Goal: Information Seeking & Learning: Learn about a topic

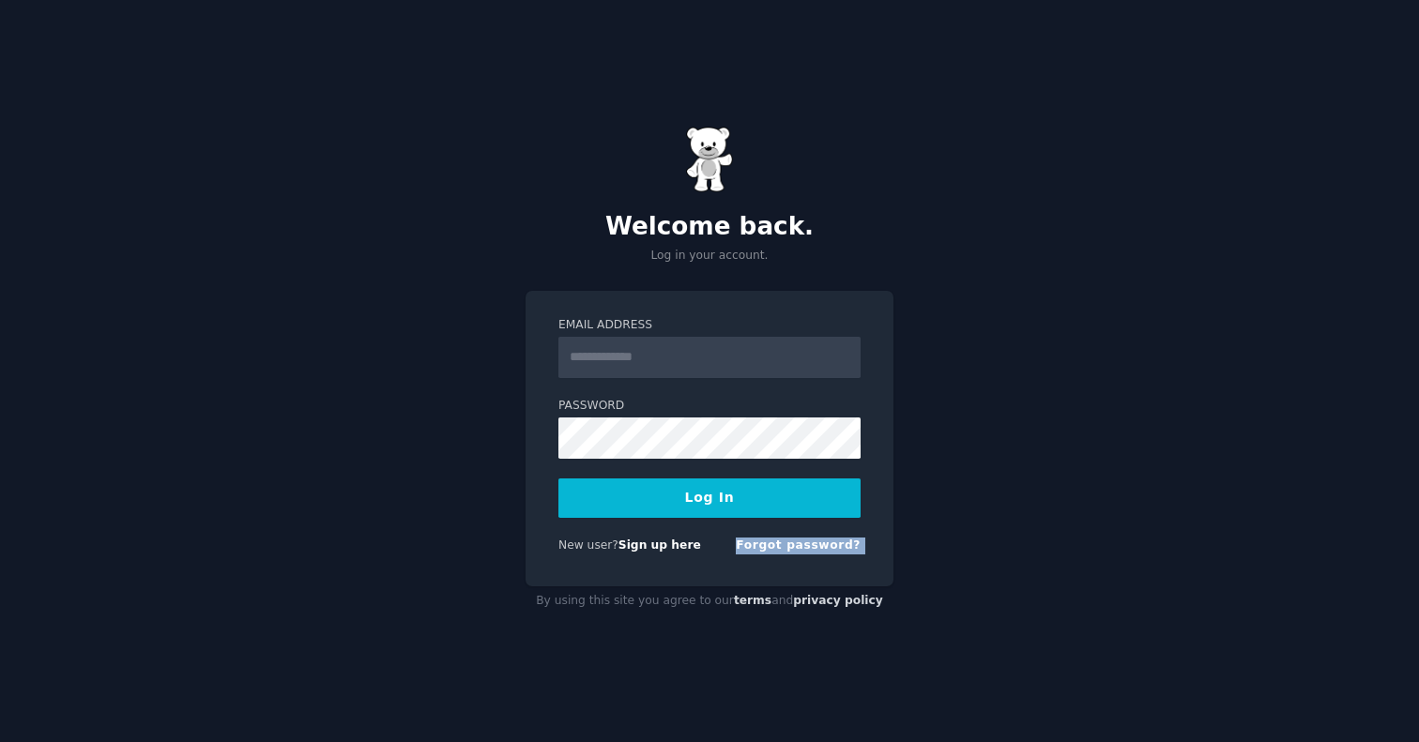
click at [650, 585] on div "Email Address Password Log In New user? Sign up here Forgot password? By using …" at bounding box center [709, 454] width 368 height 326
click at [663, 572] on div "Email Address Password Log In New user? Sign up here Forgot password?" at bounding box center [709, 439] width 368 height 297
click at [659, 353] on input "Email Address" at bounding box center [709, 357] width 302 height 41
type input "**********"
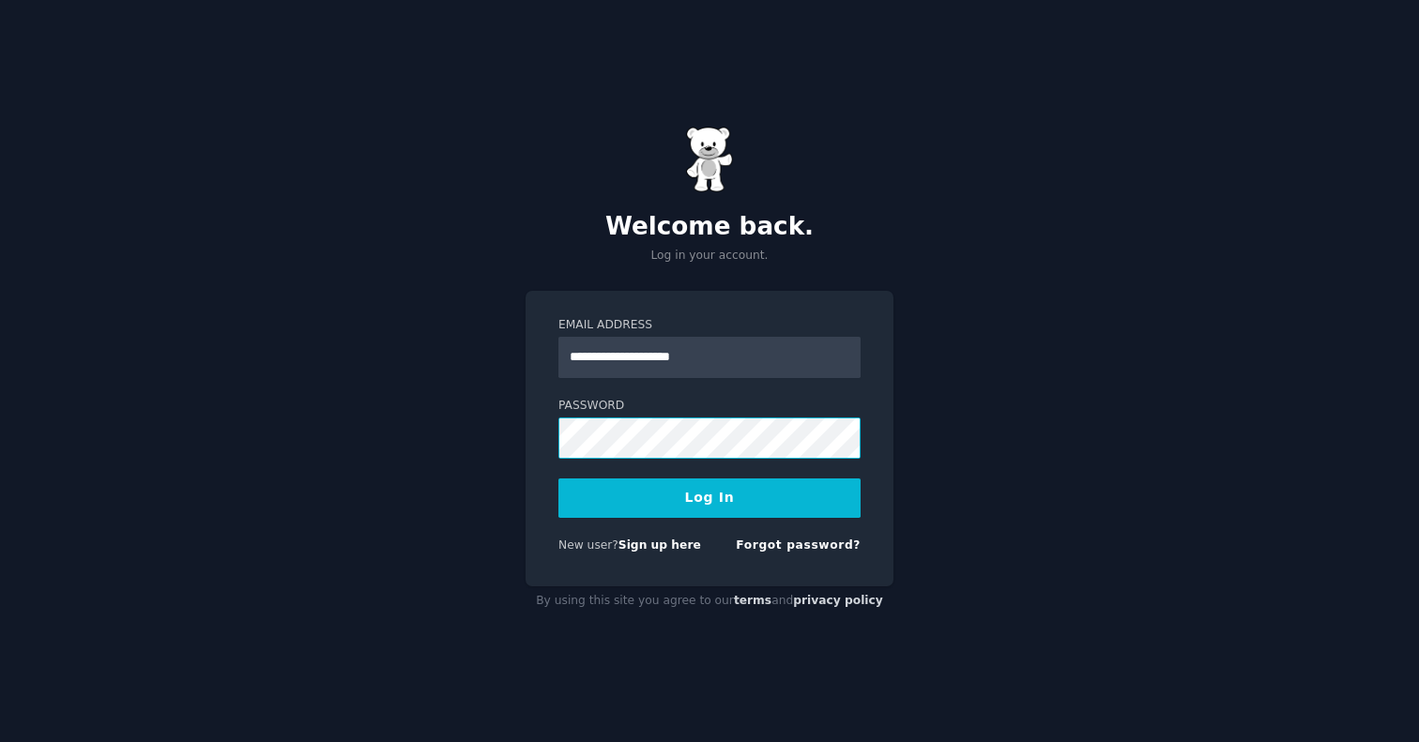
click at [709, 497] on button "Log In" at bounding box center [709, 498] width 302 height 39
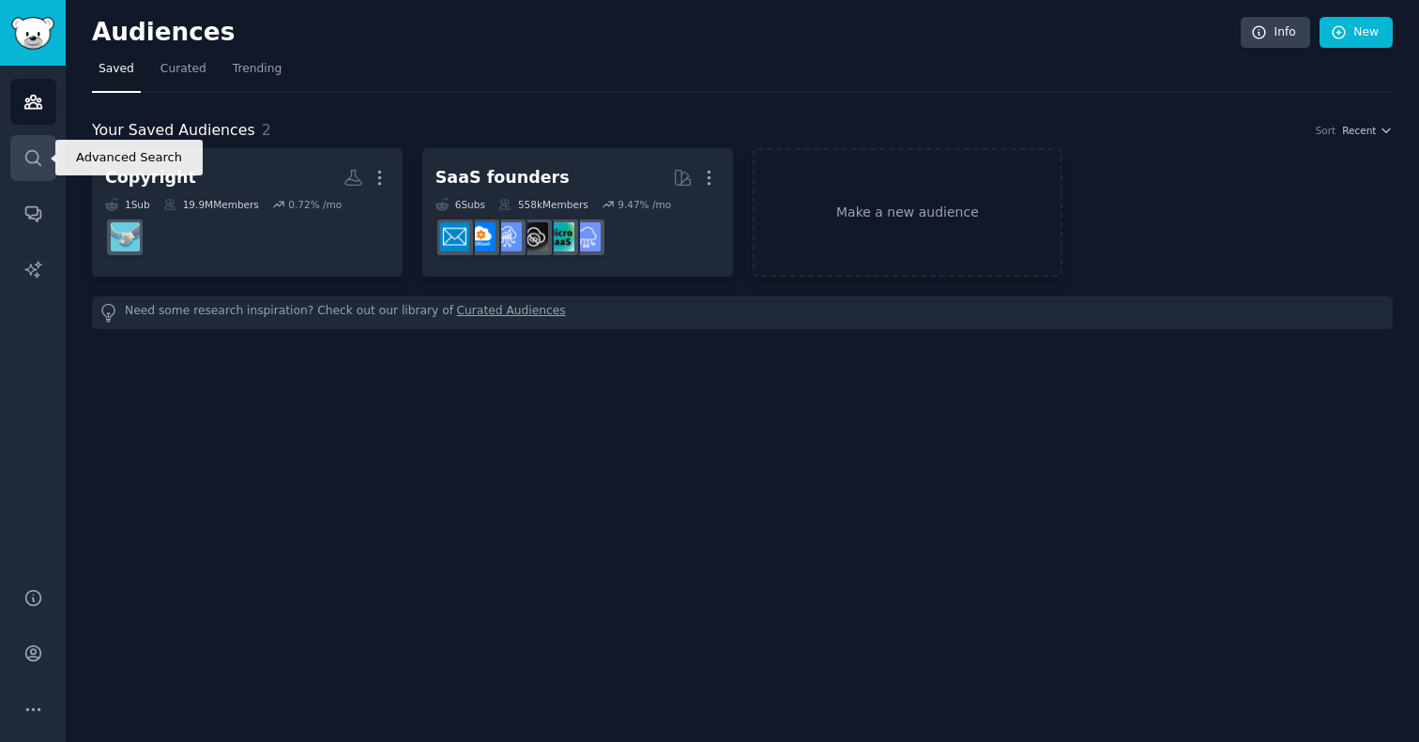
click at [23, 148] on icon "Sidebar" at bounding box center [33, 158] width 20 height 20
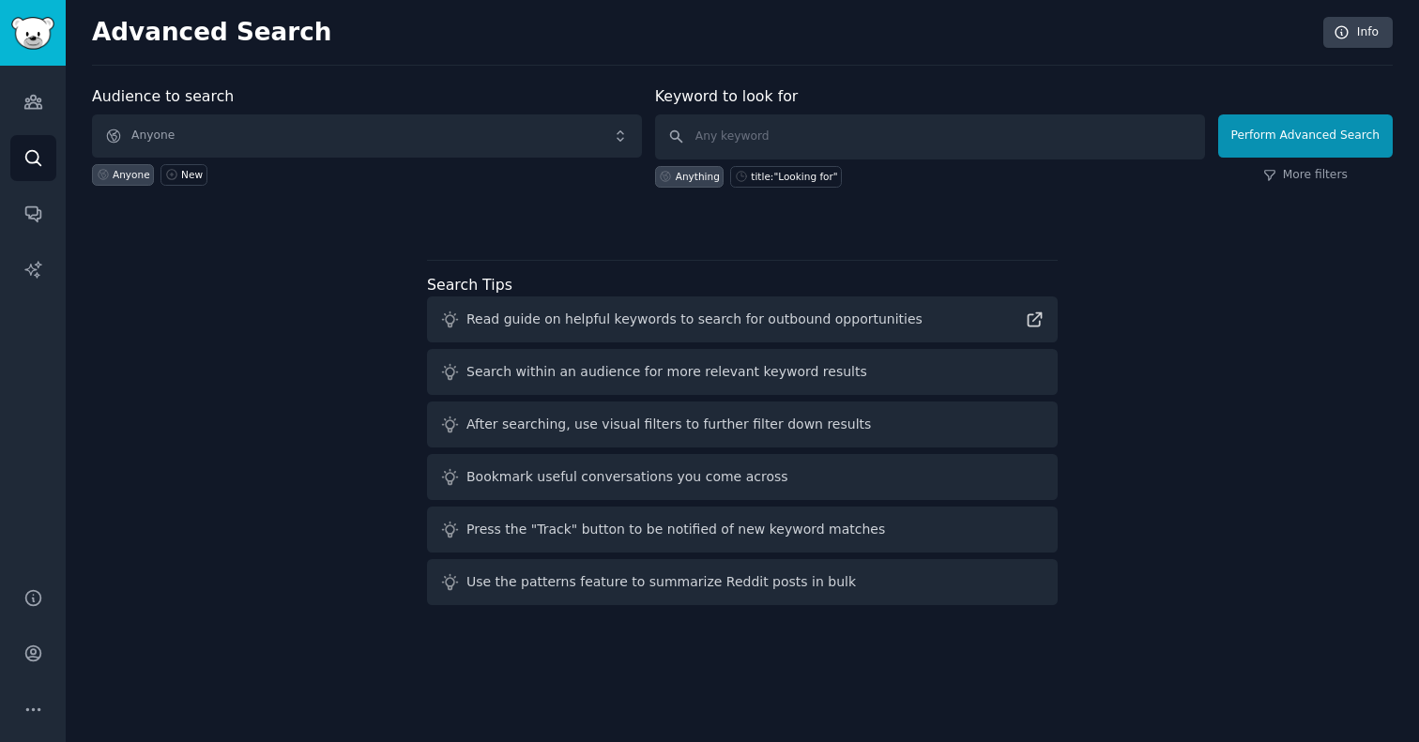
click at [429, 139] on span "Anyone" at bounding box center [367, 135] width 550 height 43
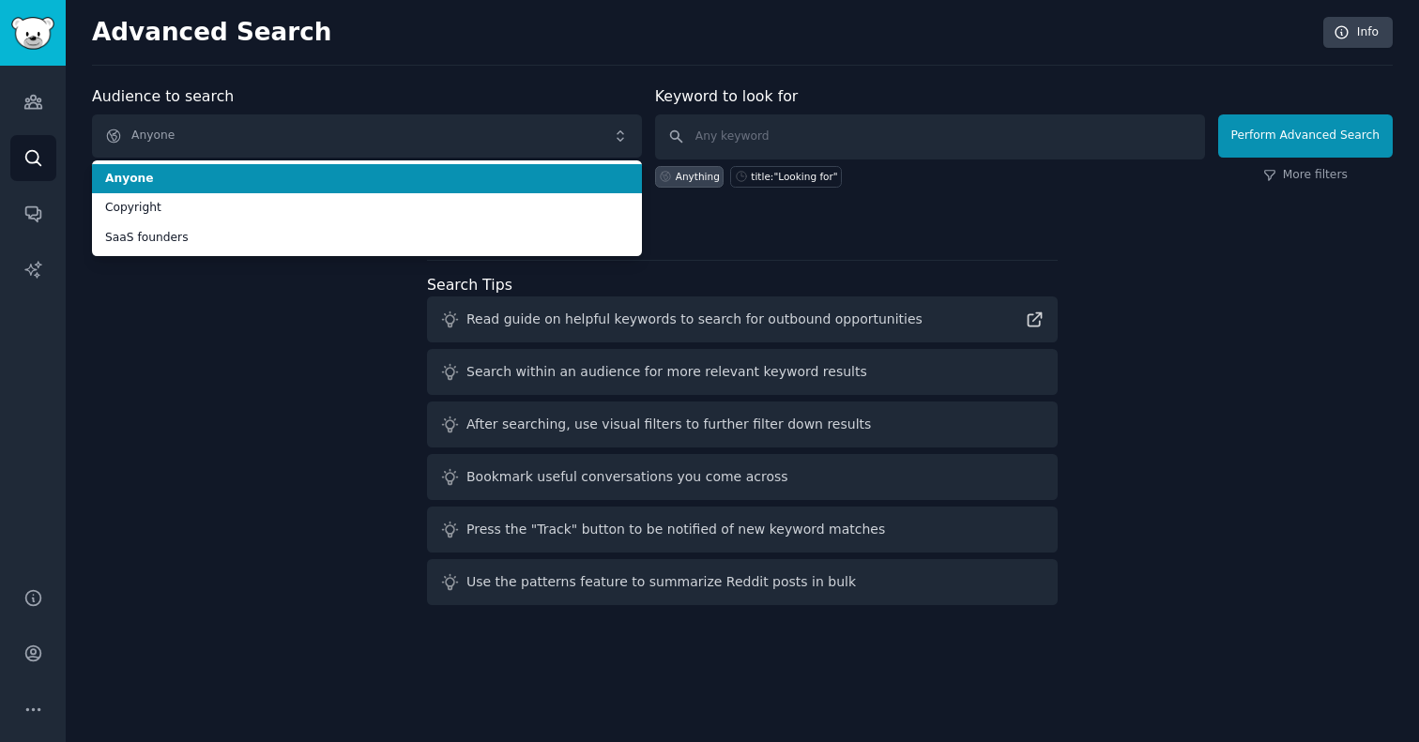
click at [429, 139] on span "Anyone" at bounding box center [367, 135] width 550 height 43
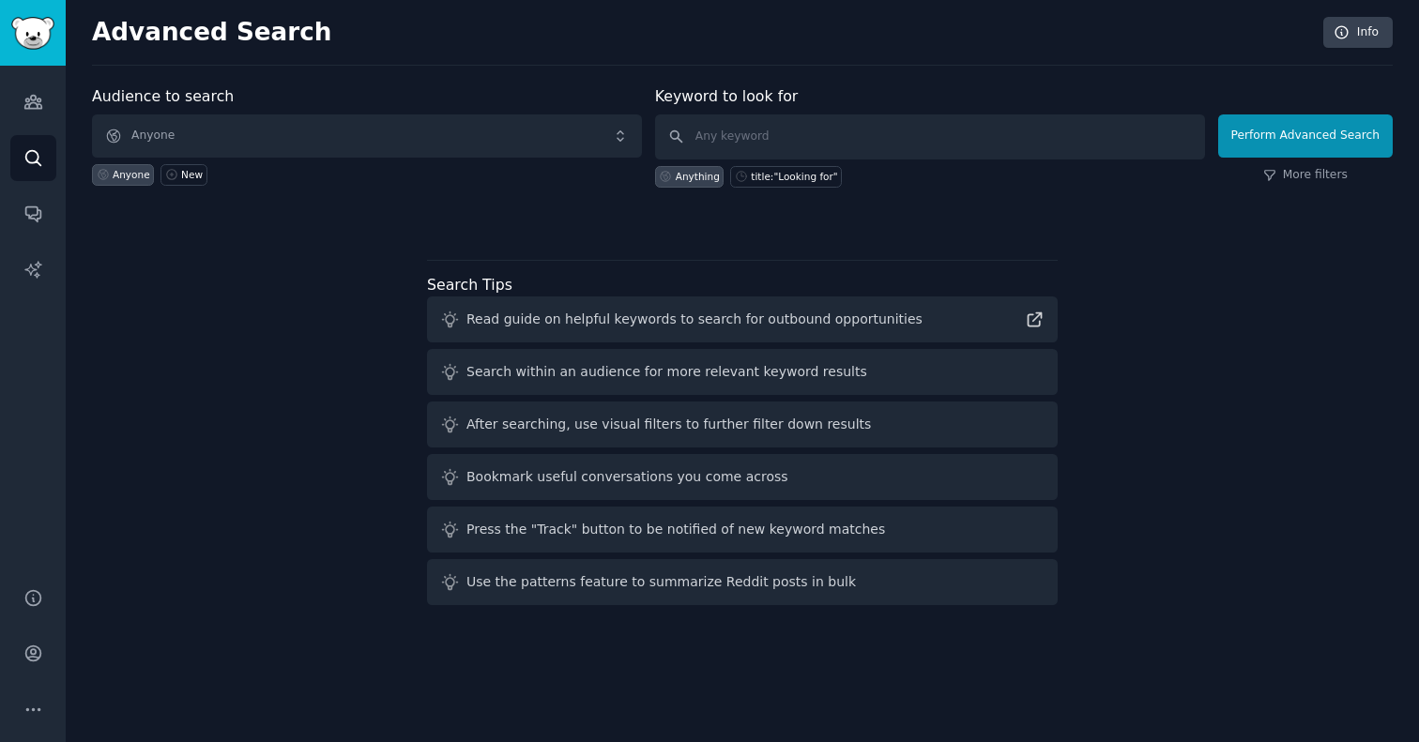
click at [429, 139] on span "Anyone" at bounding box center [367, 135] width 550 height 43
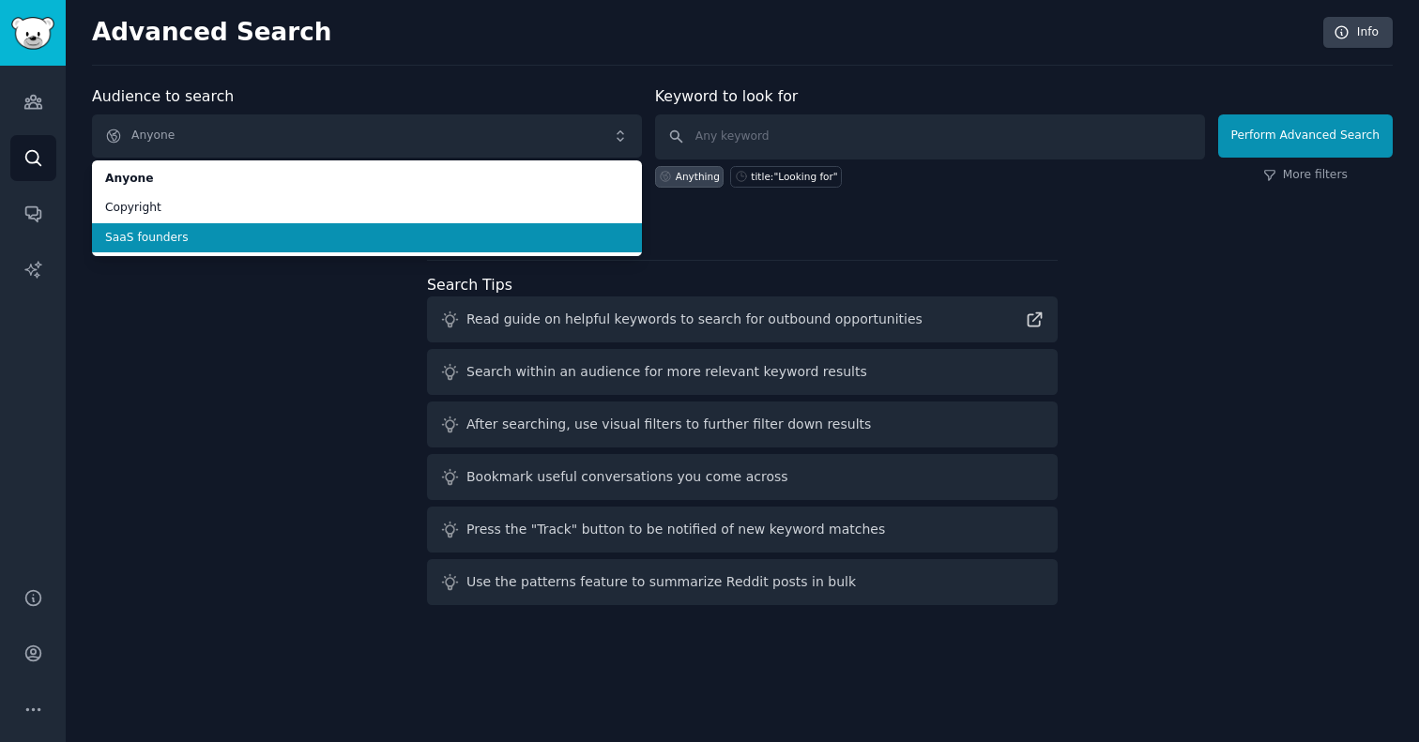
click at [344, 233] on span "SaaS founders" at bounding box center [367, 238] width 524 height 17
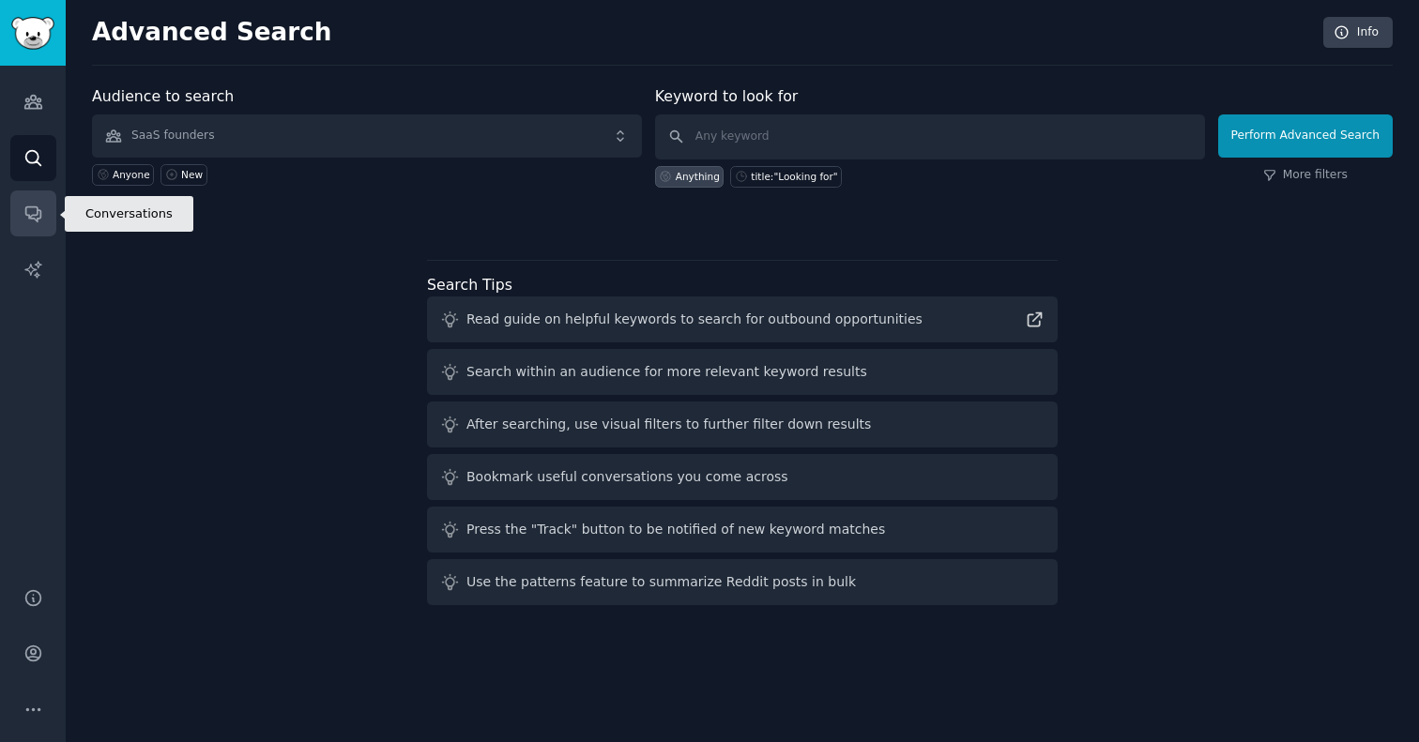
click at [35, 221] on icon "Sidebar" at bounding box center [32, 214] width 15 height 15
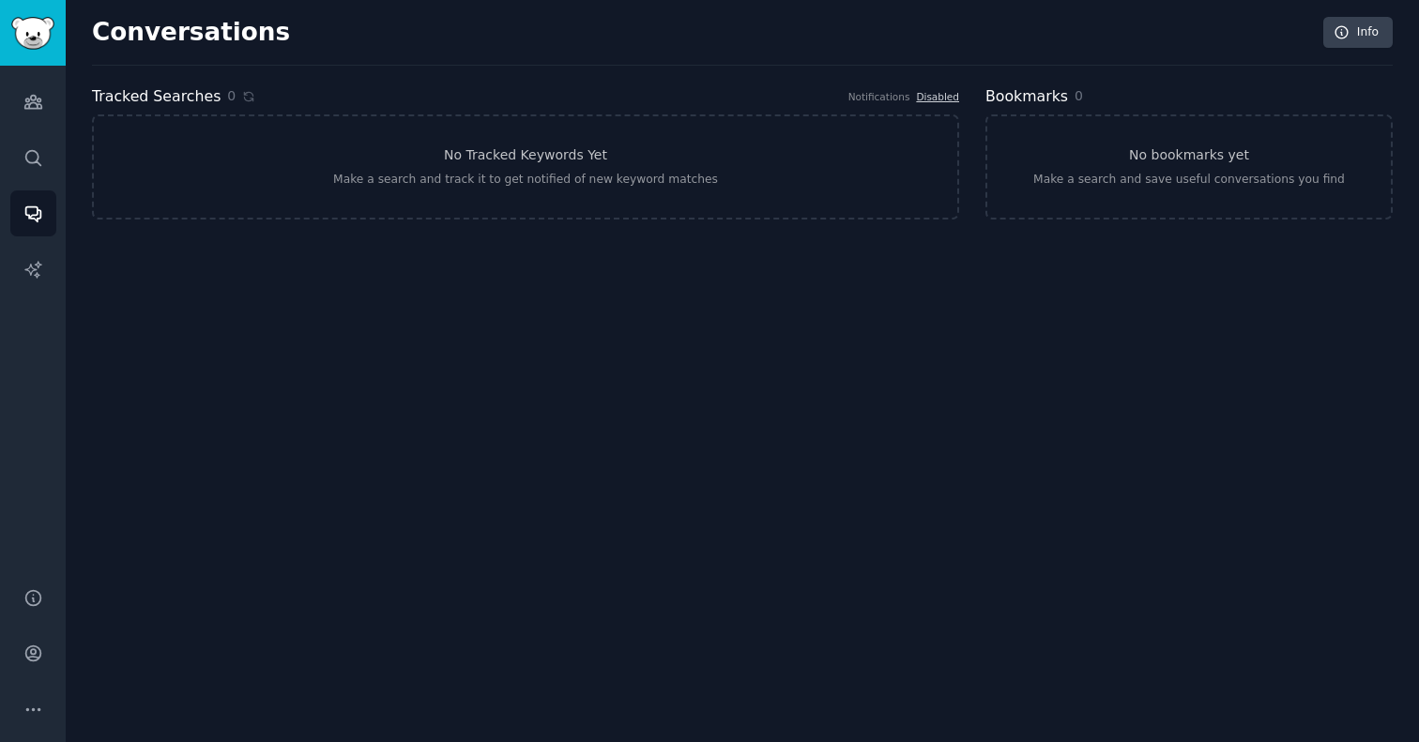
click at [66, 97] on div "Conversations Info Tracked Searches 0 Notifications Disabled No Tracked Keyword…" at bounding box center [742, 371] width 1353 height 742
click at [40, 99] on icon "Sidebar" at bounding box center [33, 102] width 20 height 20
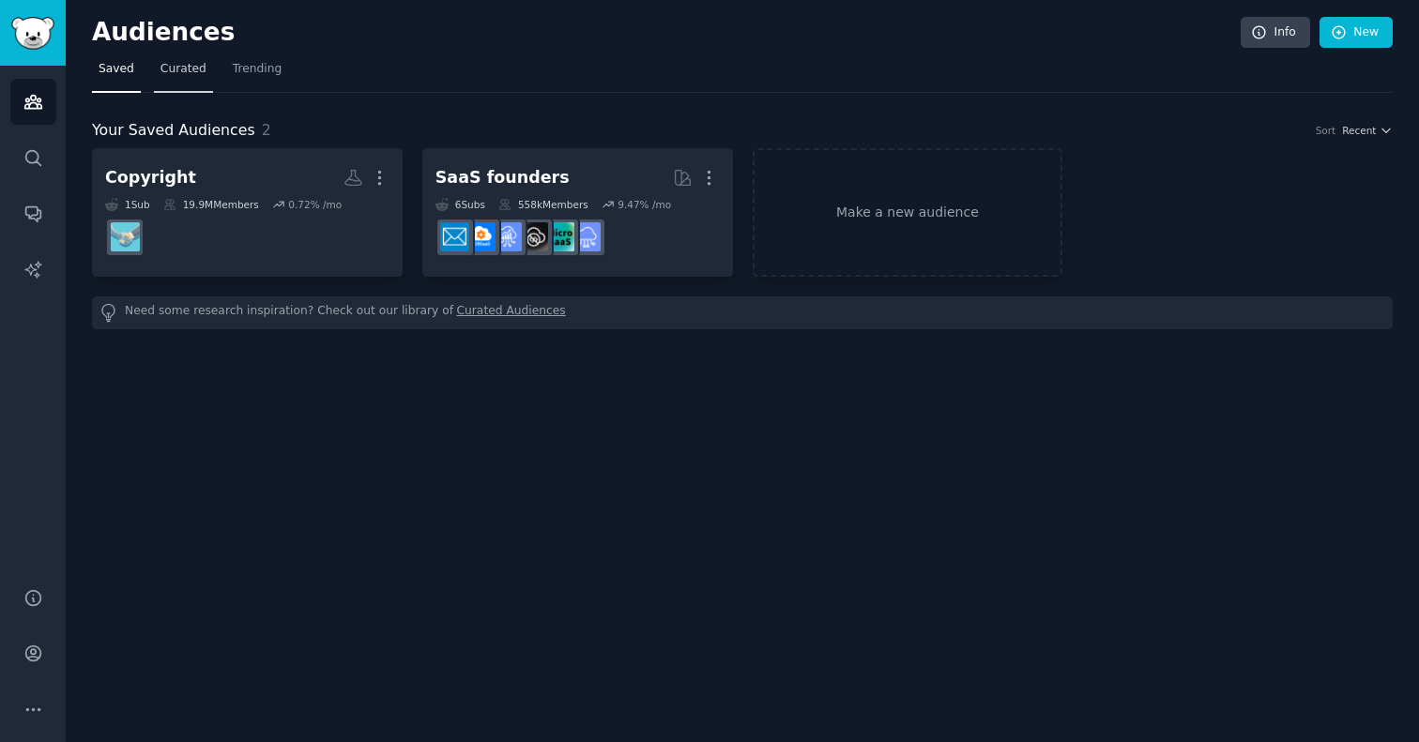
click at [190, 60] on link "Curated" at bounding box center [183, 73] width 59 height 38
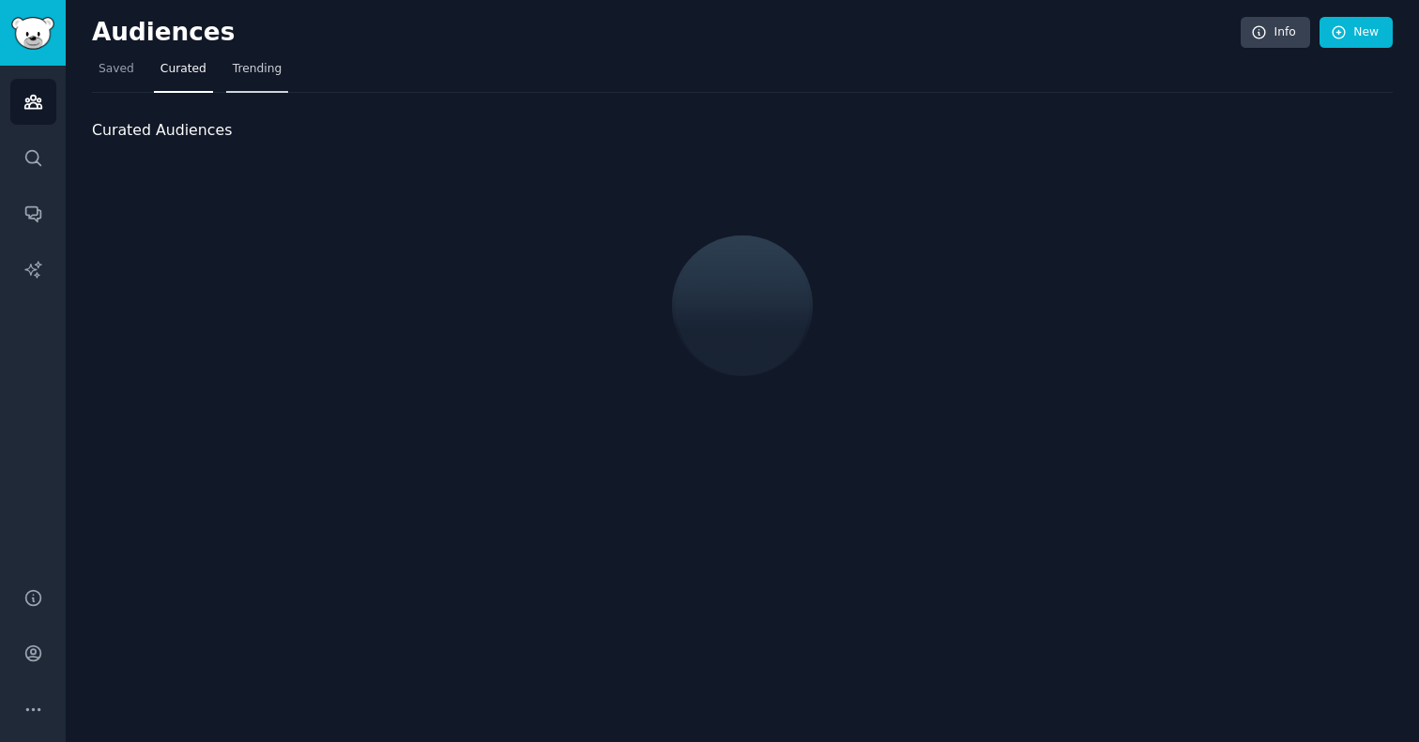
click at [271, 63] on span "Trending" at bounding box center [257, 69] width 49 height 17
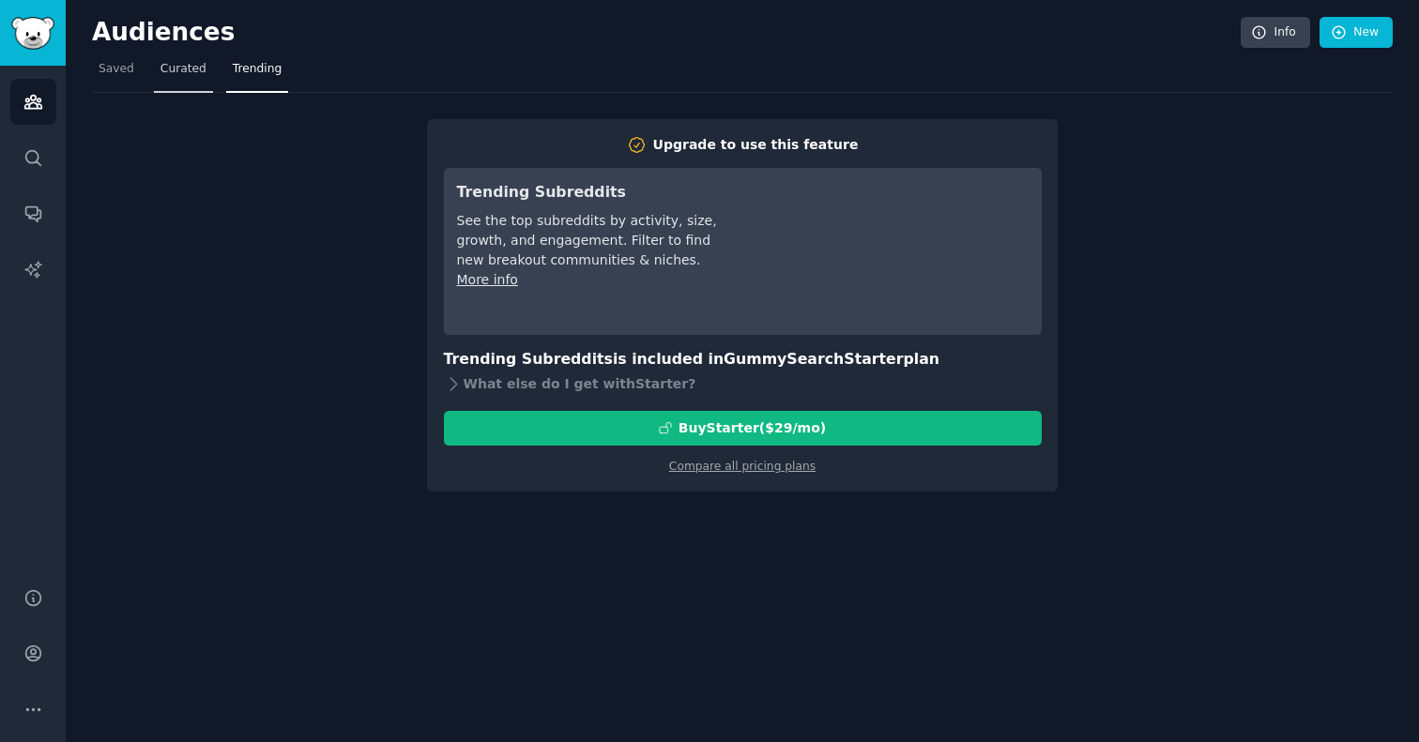
click at [181, 65] on span "Curated" at bounding box center [183, 69] width 46 height 17
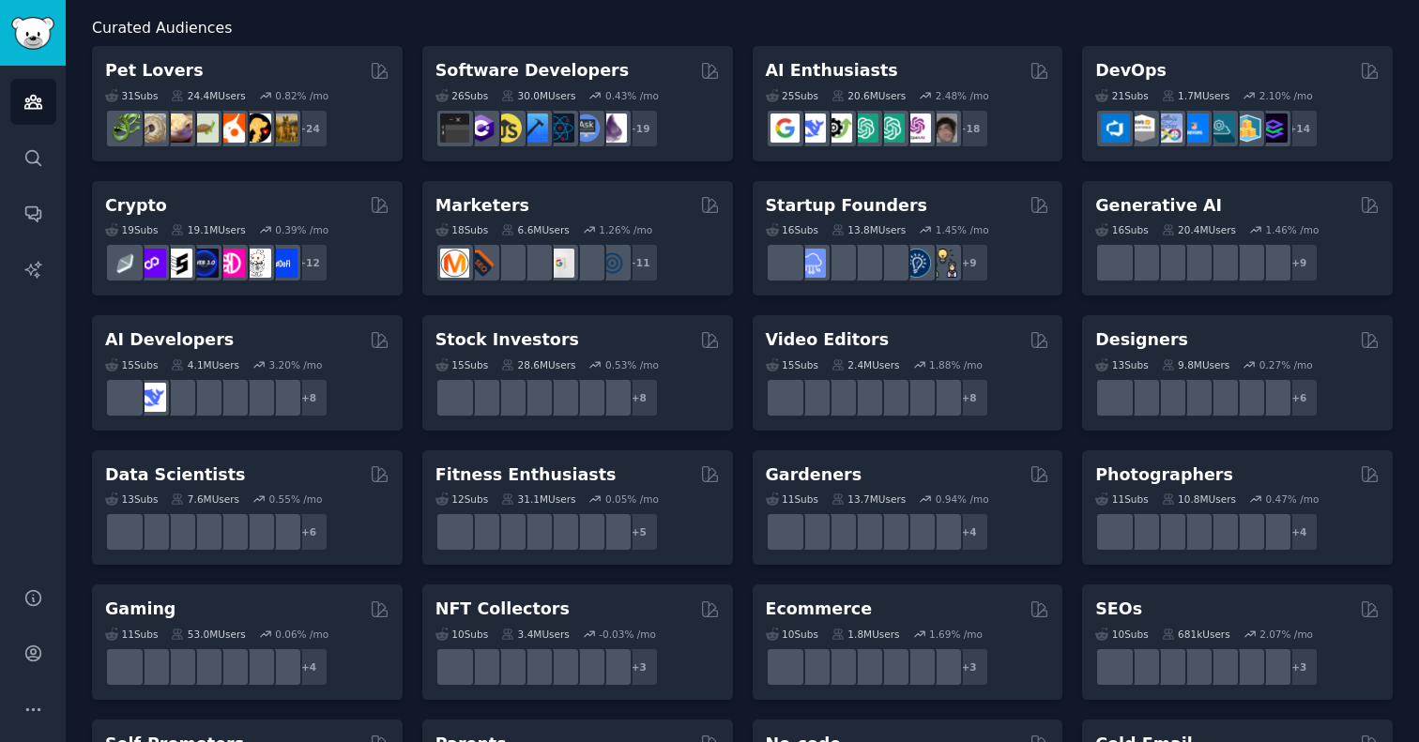
scroll to position [103, 0]
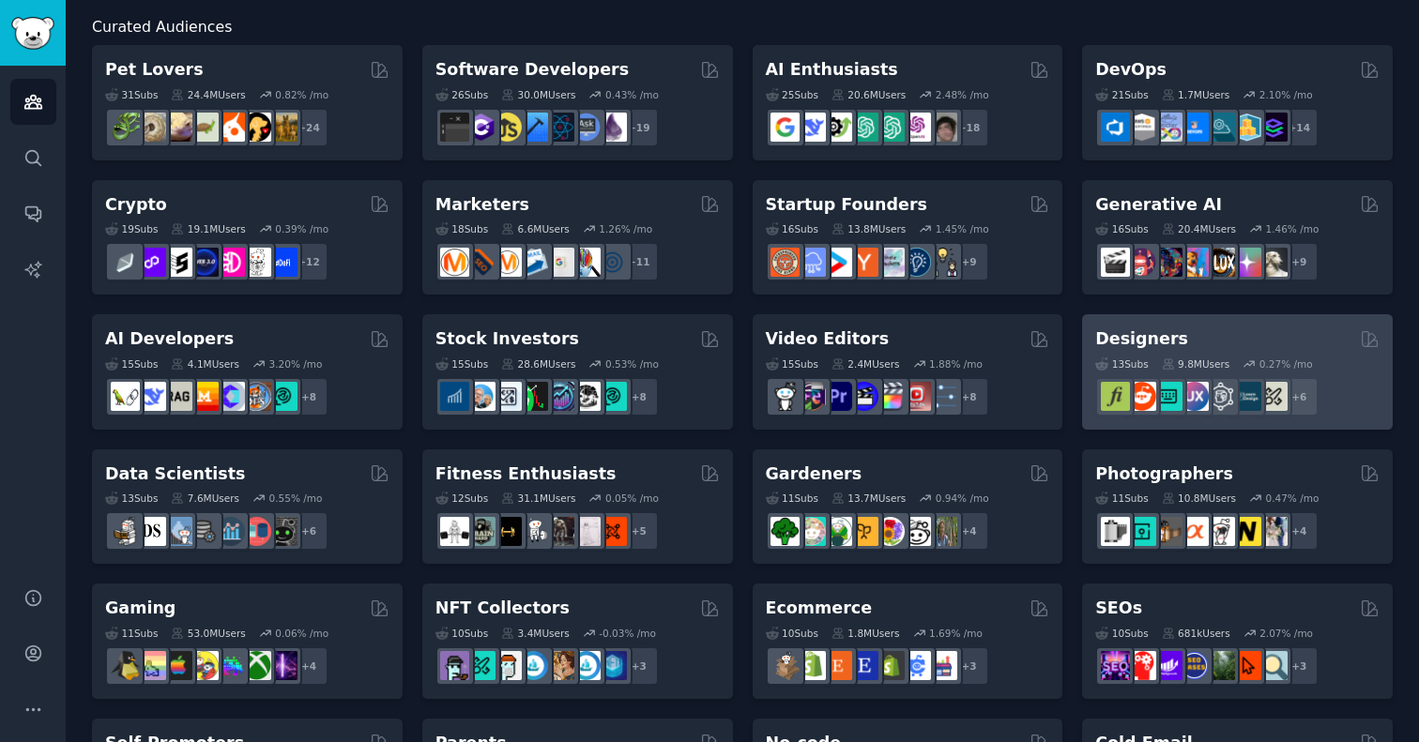
click at [1212, 341] on div "Designers" at bounding box center [1237, 338] width 284 height 23
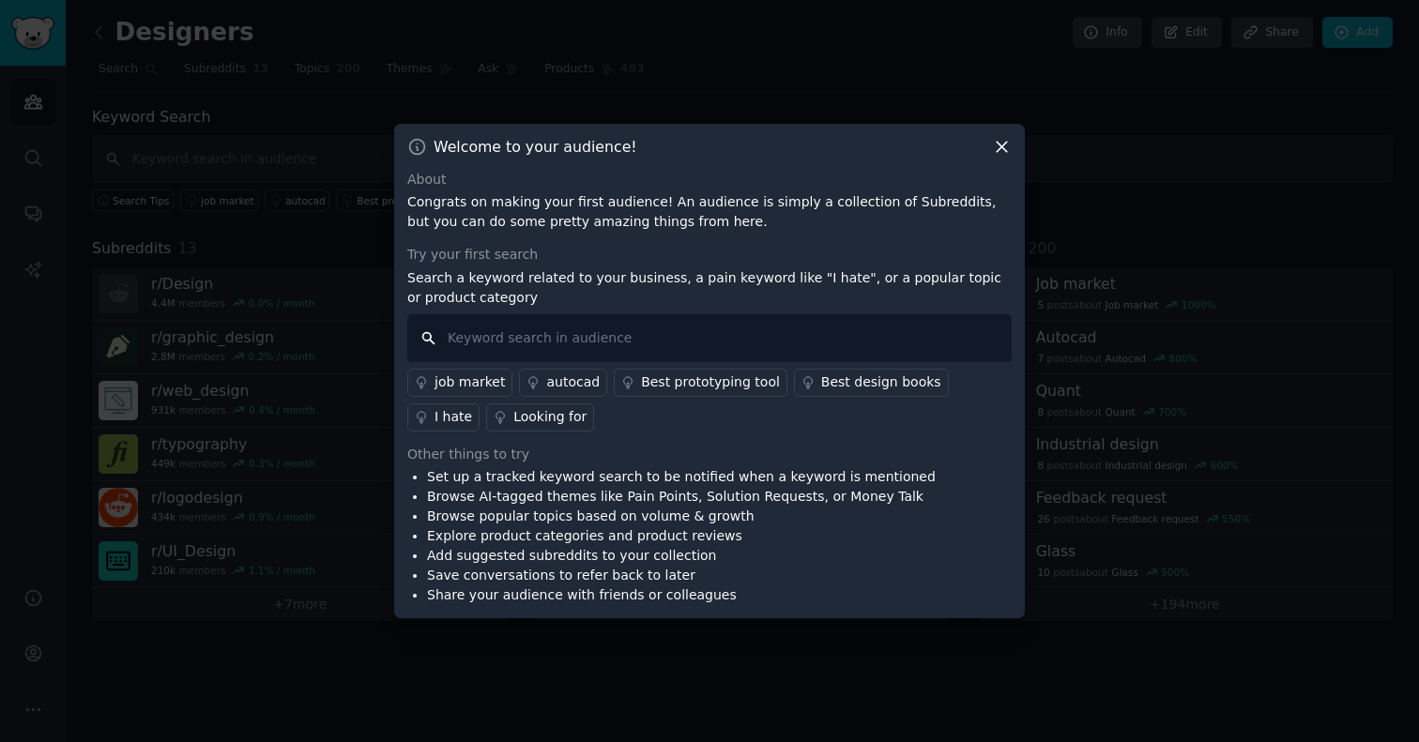
click at [710, 342] on input "text" at bounding box center [709, 338] width 604 height 48
type input "s"
type input "problems and frustrations"
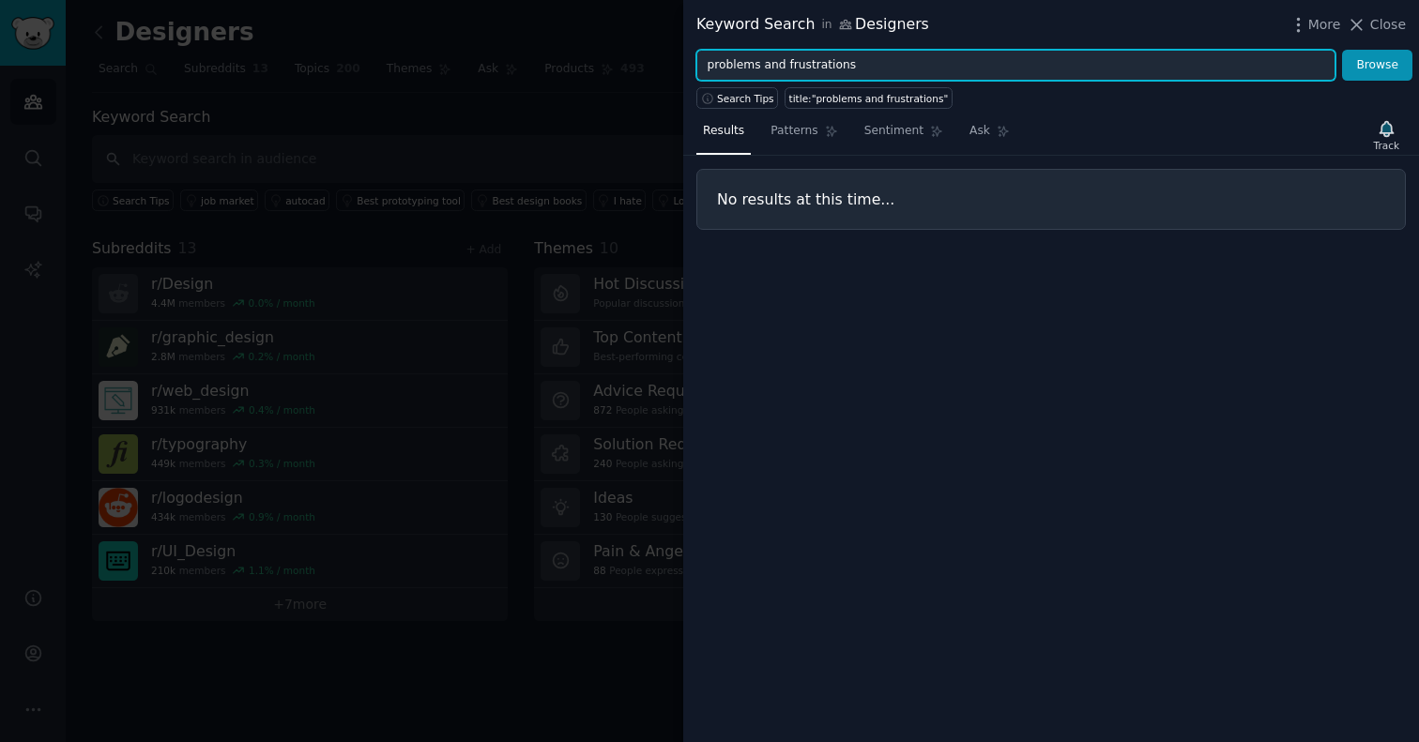
click at [829, 63] on input "problems and frustrations" at bounding box center [1015, 66] width 639 height 32
type input "problems"
click at [1377, 65] on button "Browse" at bounding box center [1377, 66] width 70 height 32
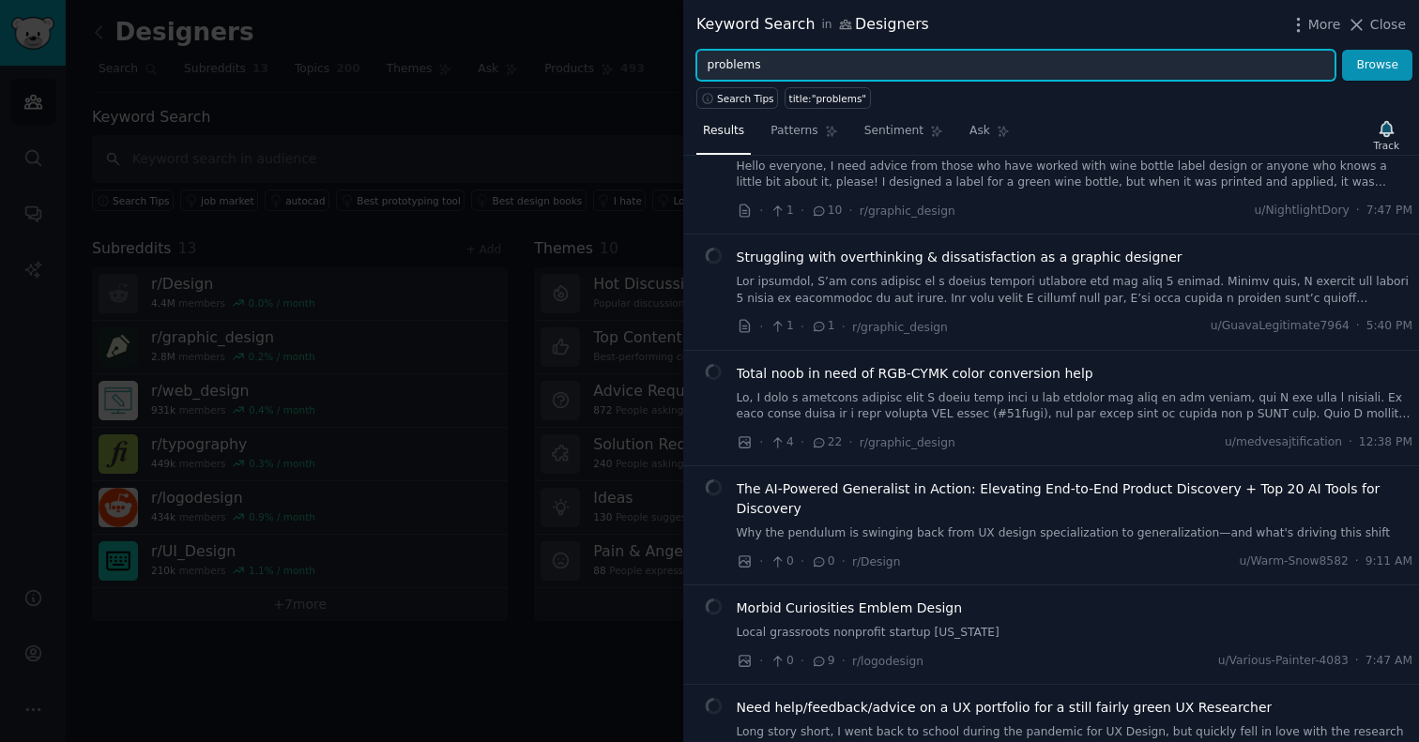
scroll to position [73, 0]
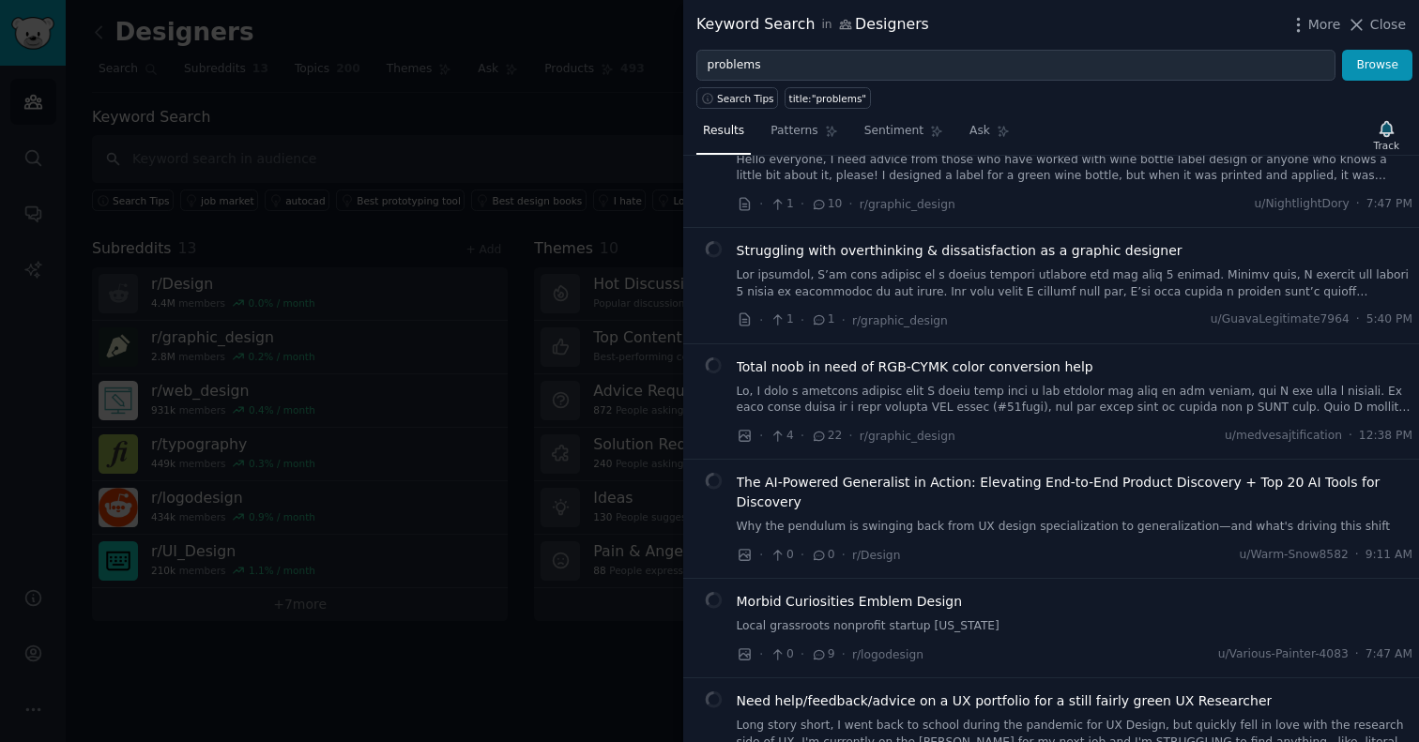
click at [502, 114] on div at bounding box center [709, 371] width 1419 height 742
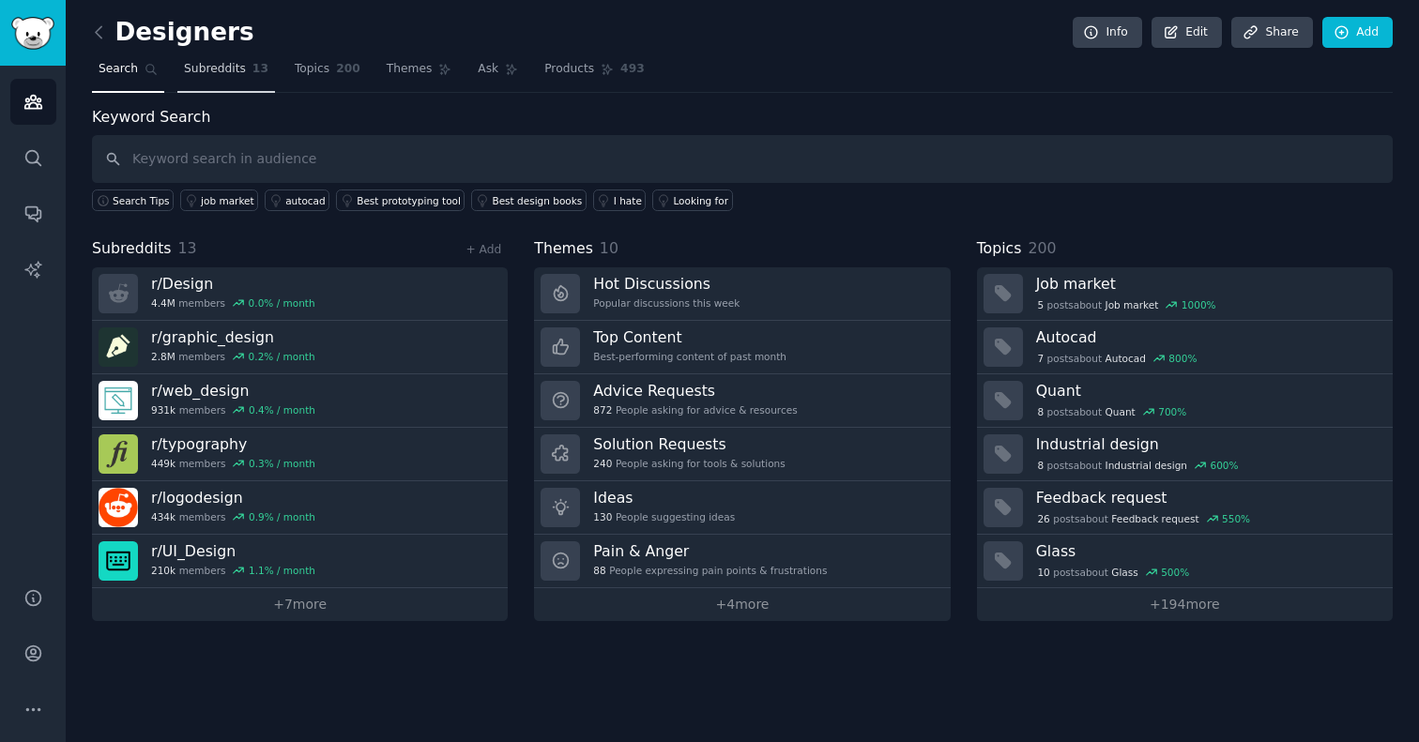
click at [208, 59] on link "Subreddits 13" at bounding box center [226, 73] width 98 height 38
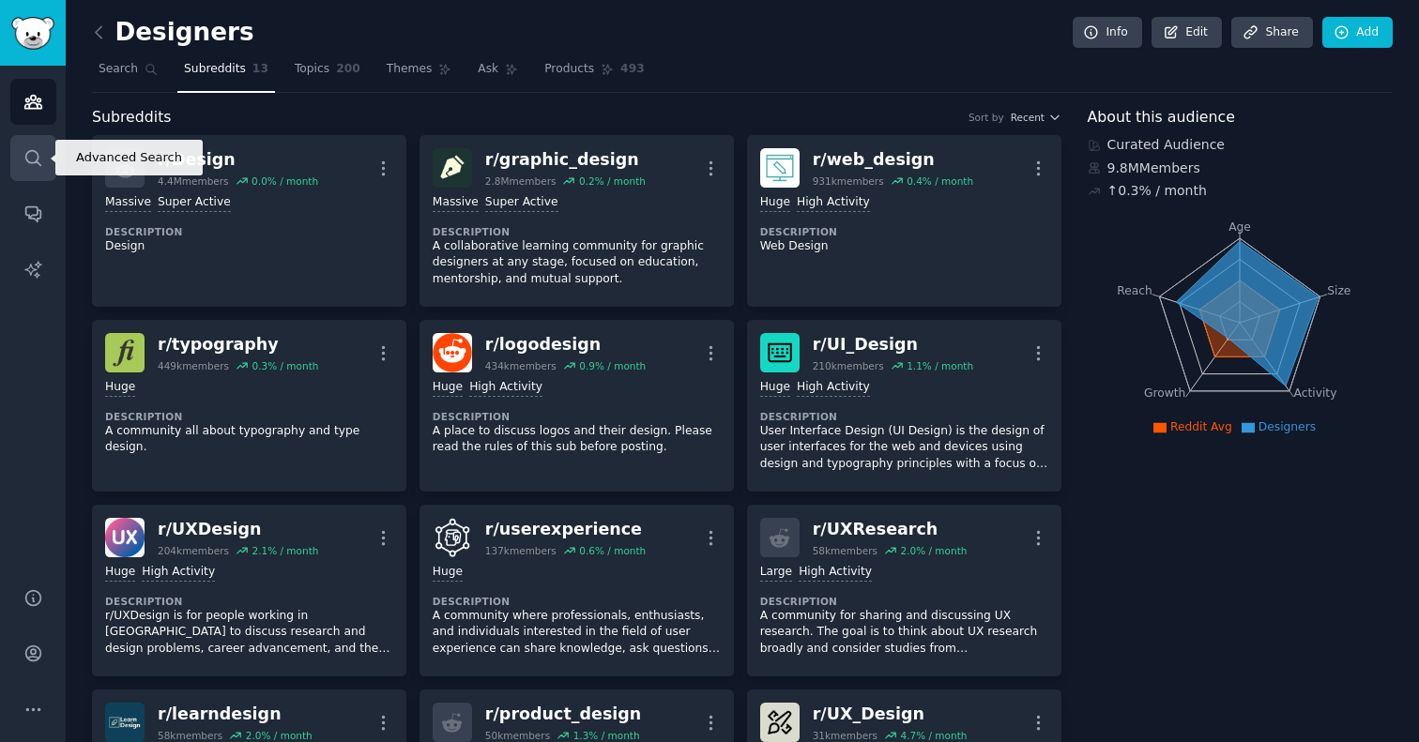
click at [28, 167] on icon "Sidebar" at bounding box center [33, 158] width 20 height 20
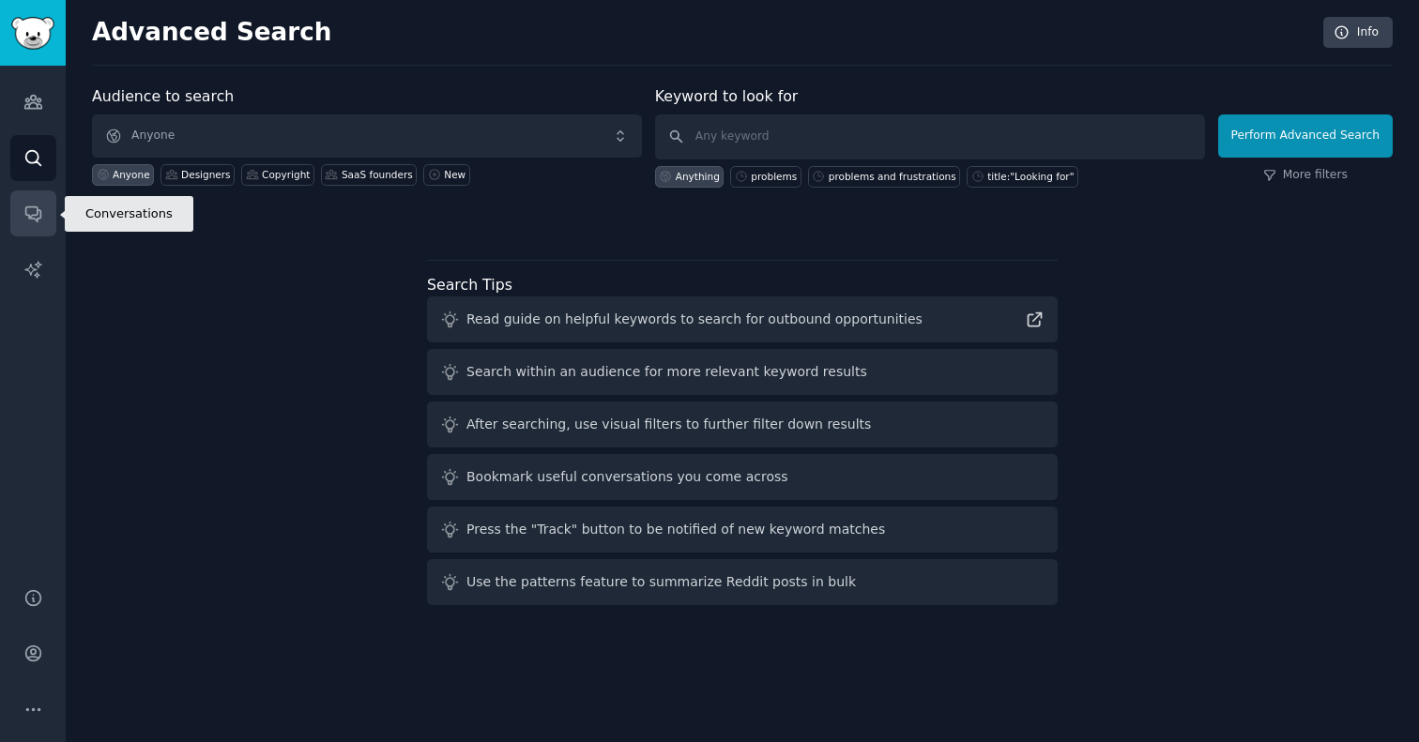
click at [41, 234] on link "Conversations" at bounding box center [33, 213] width 46 height 46
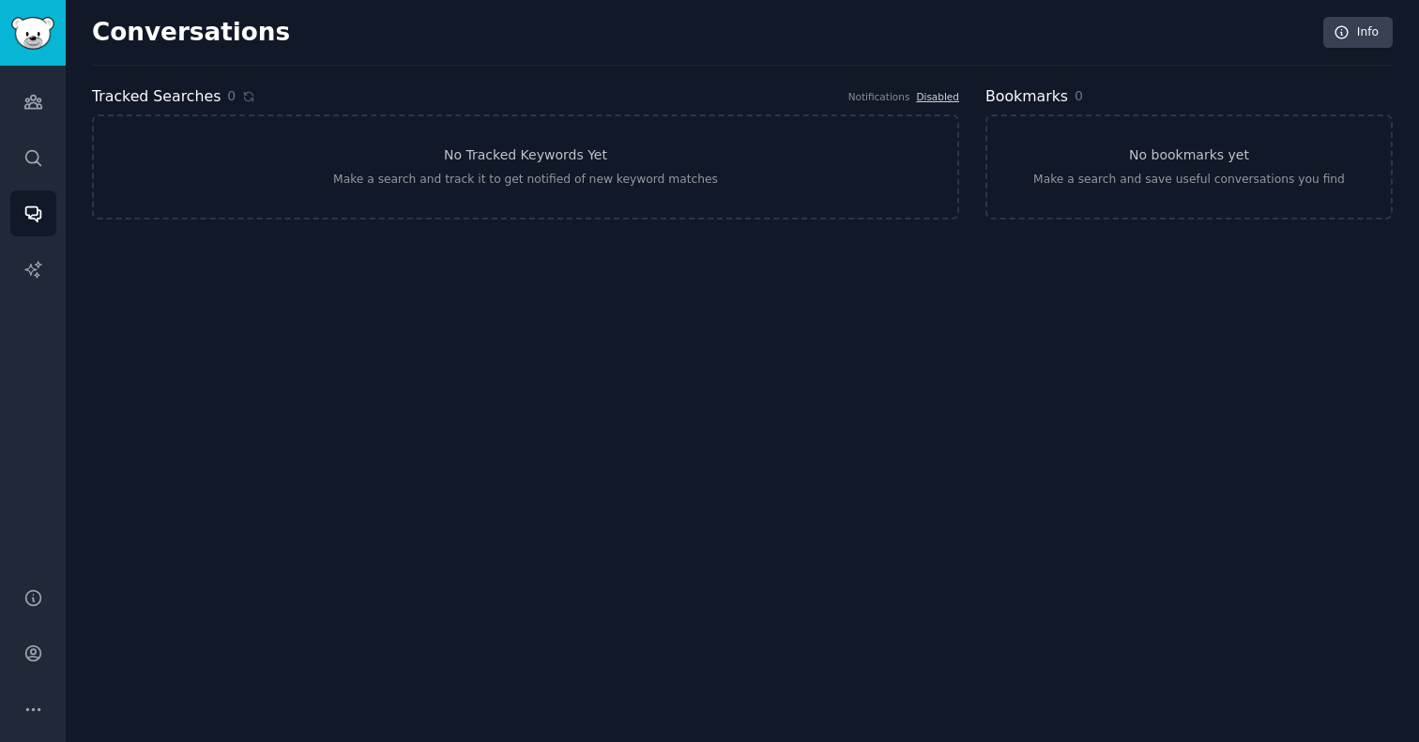
click at [46, 126] on div "Audiences Search Conversations AI Reports" at bounding box center [33, 315] width 66 height 499
click at [34, 112] on link "Audiences" at bounding box center [33, 102] width 46 height 46
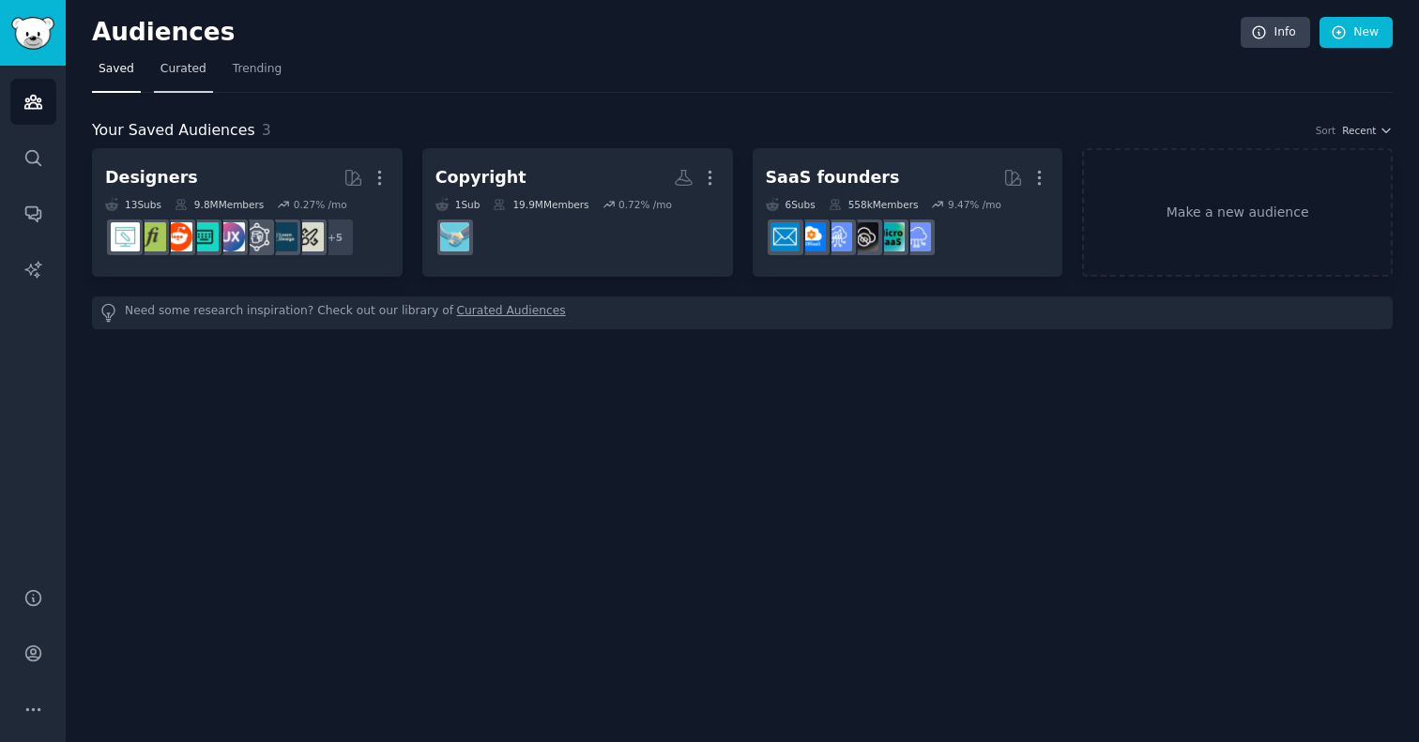
click at [172, 62] on span "Curated" at bounding box center [183, 69] width 46 height 17
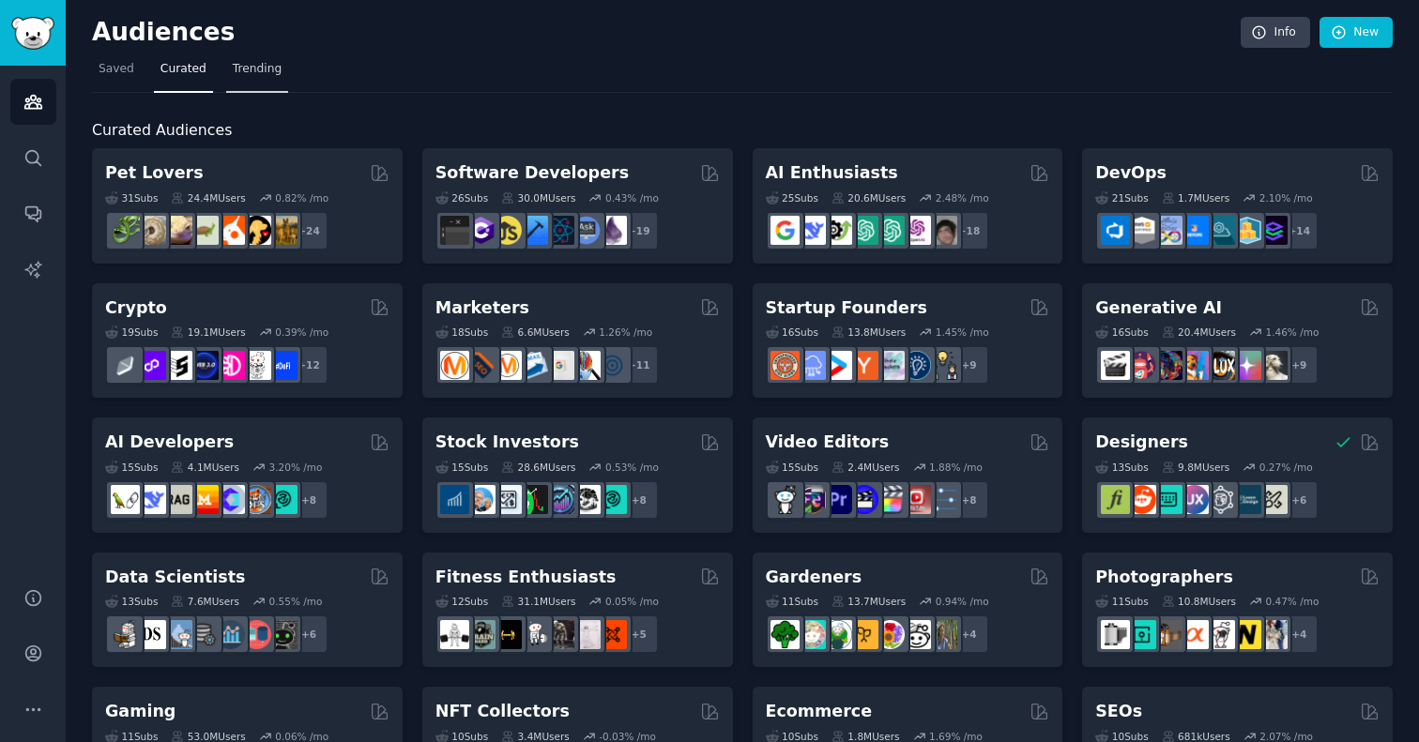
click at [233, 67] on span "Trending" at bounding box center [257, 69] width 49 height 17
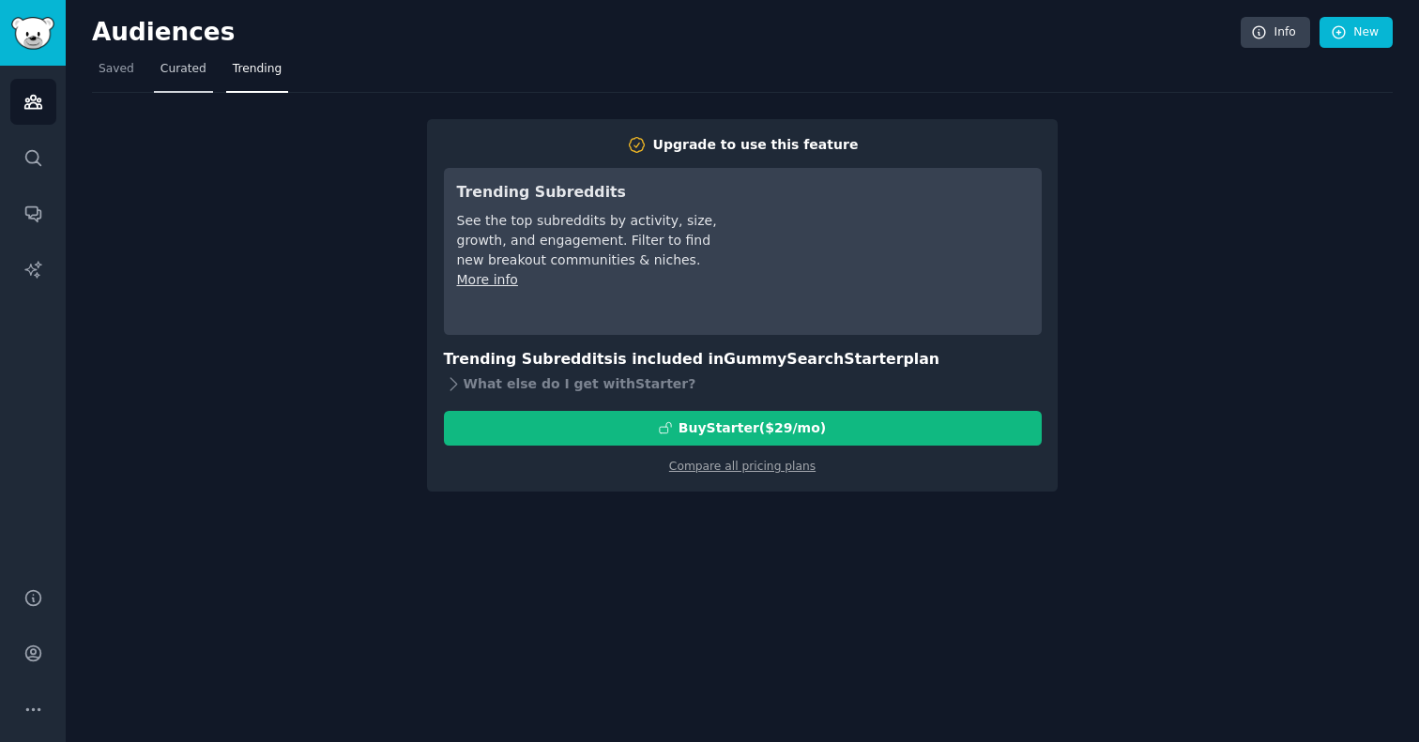
click at [180, 67] on span "Curated" at bounding box center [183, 69] width 46 height 17
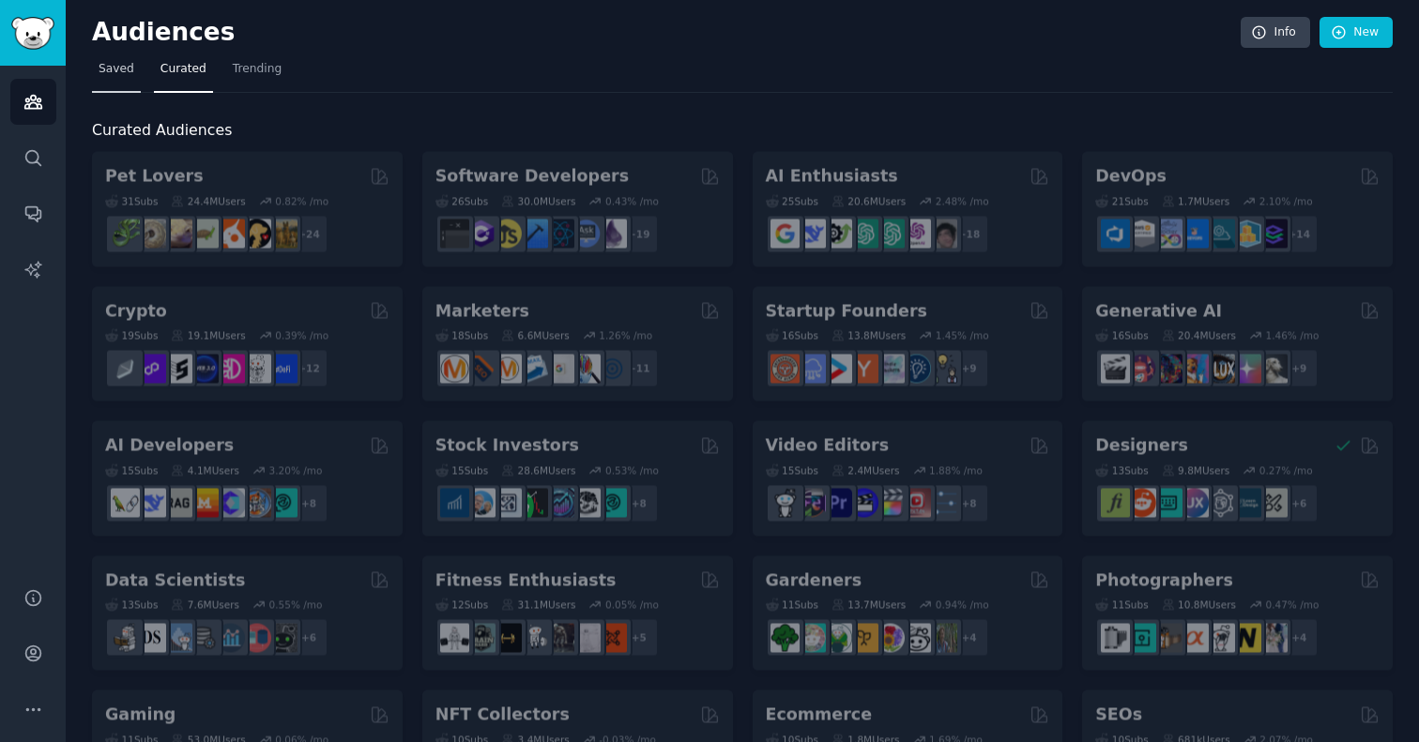
click at [134, 70] on link "Saved" at bounding box center [116, 73] width 49 height 38
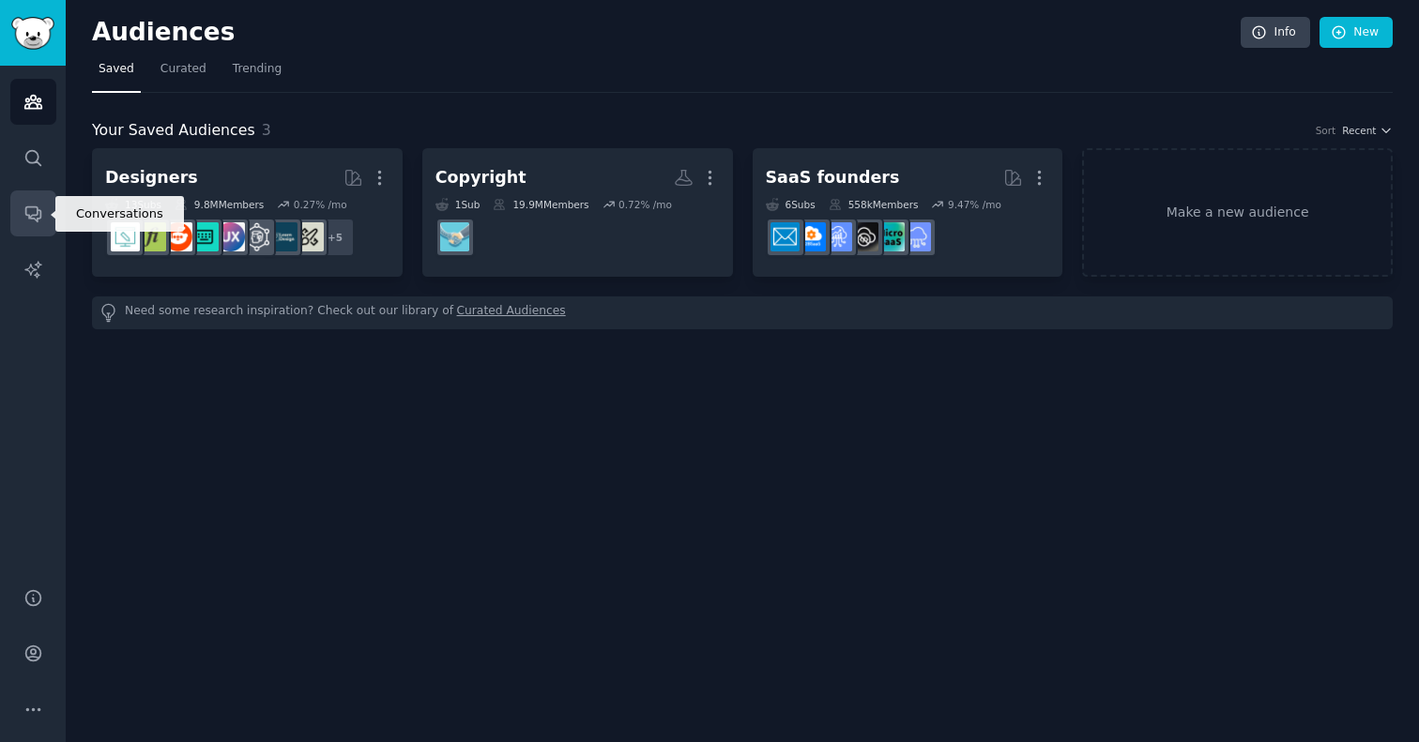
click at [34, 235] on link "Conversations" at bounding box center [33, 213] width 46 height 46
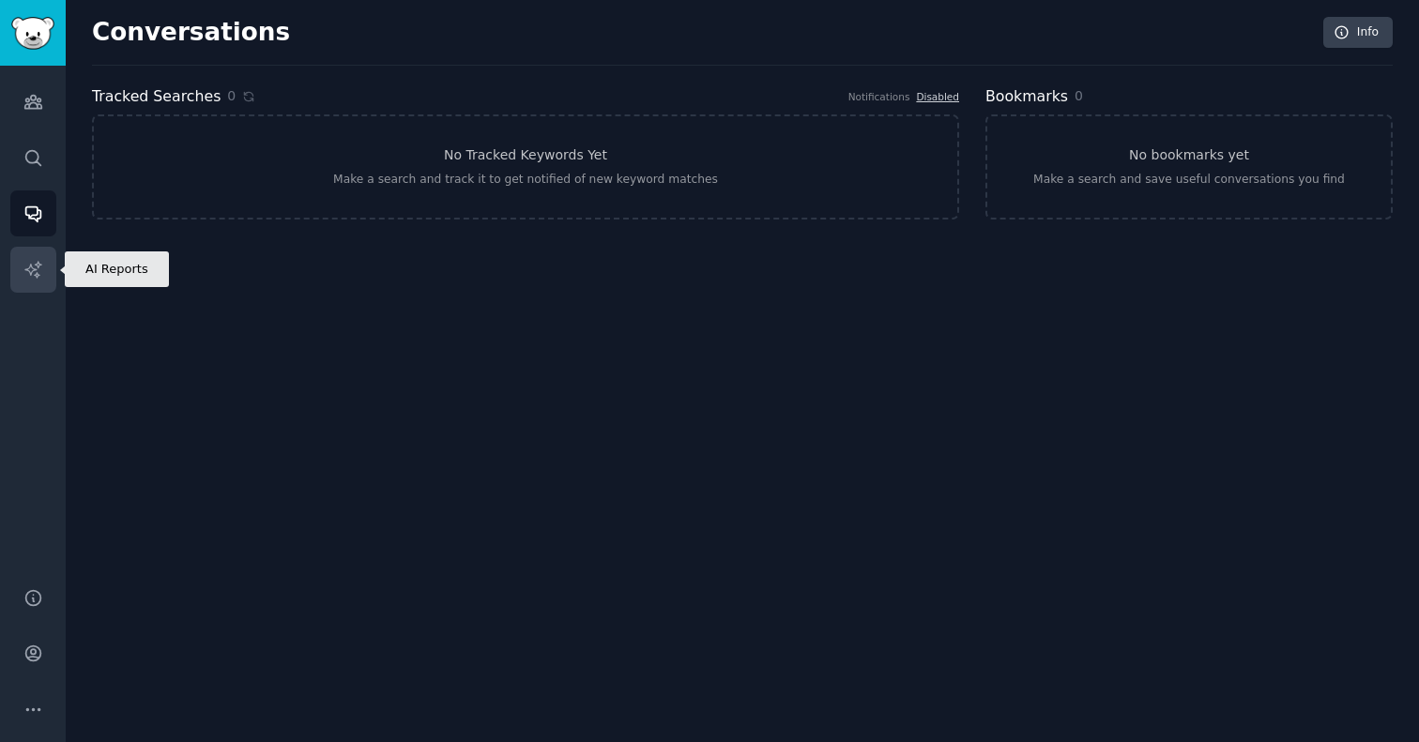
click at [34, 265] on icon "Sidebar" at bounding box center [33, 270] width 20 height 20
